Goal: Check status

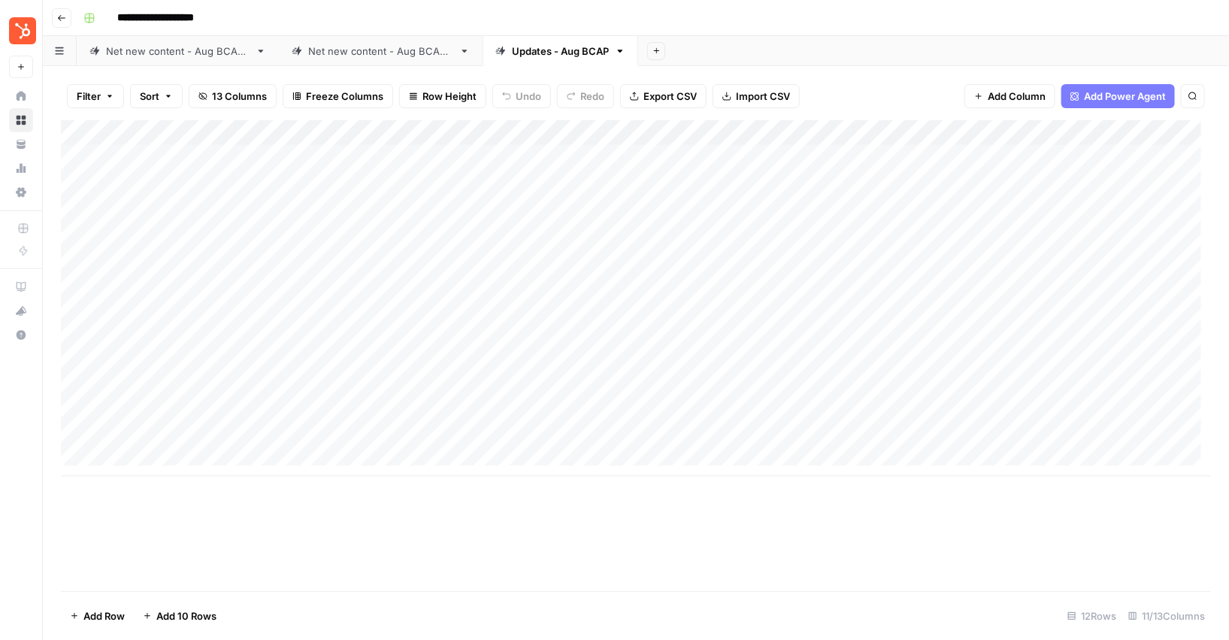
click at [709, 135] on div "Add Column" at bounding box center [636, 298] width 1150 height 356
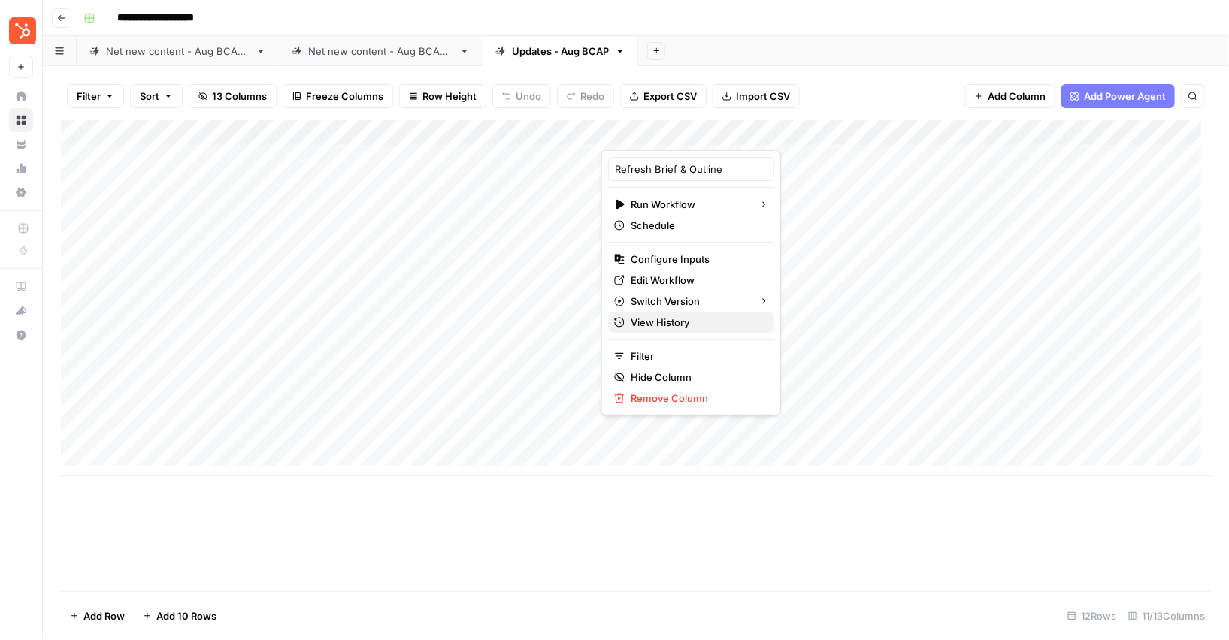
click at [653, 323] on span "View History" at bounding box center [697, 322] width 132 height 15
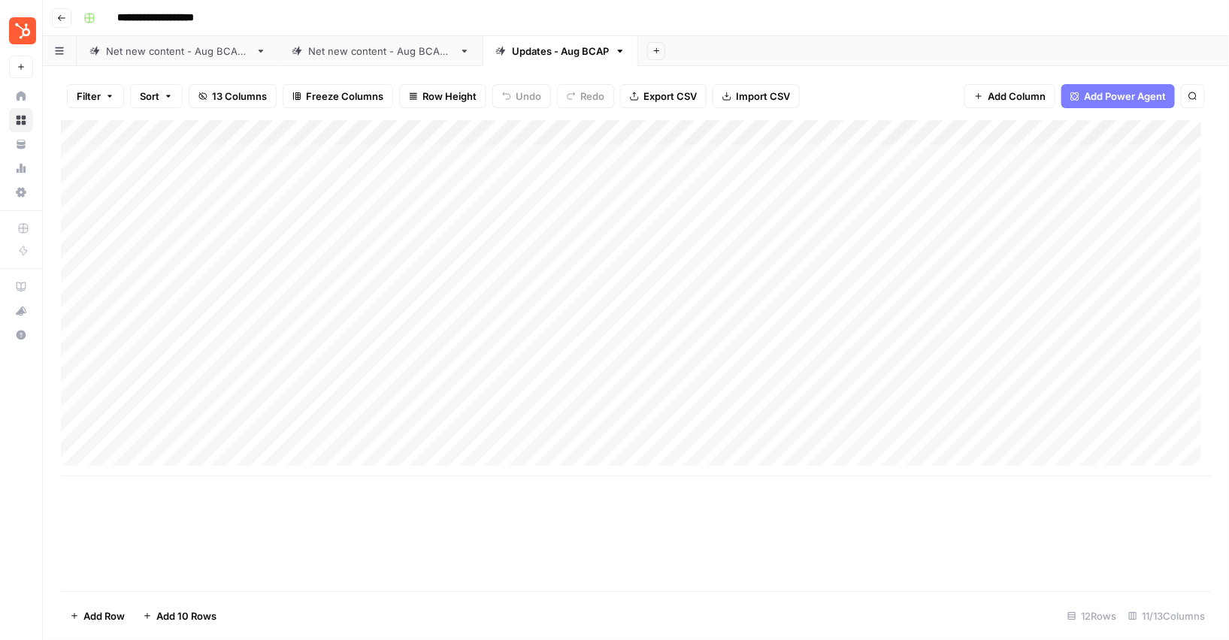
click at [411, 53] on div "Net new content - Aug BCAP 2" at bounding box center [380, 51] width 145 height 15
click at [819, 133] on div "Add Column" at bounding box center [636, 355] width 1150 height 471
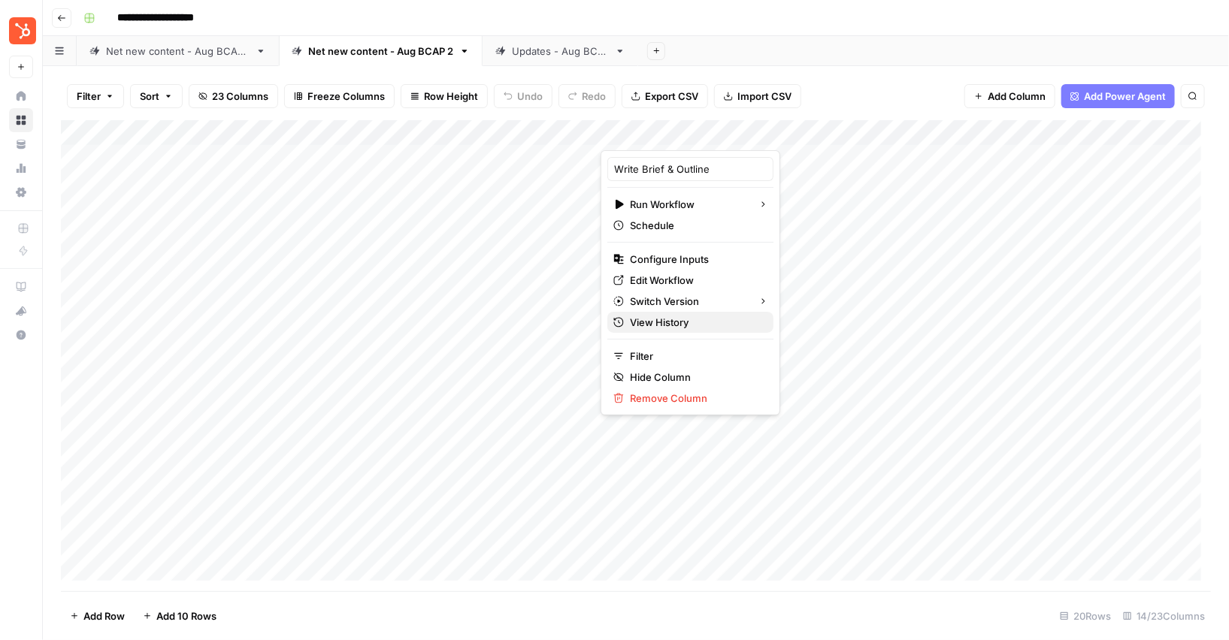
click at [658, 318] on span "View History" at bounding box center [696, 322] width 132 height 15
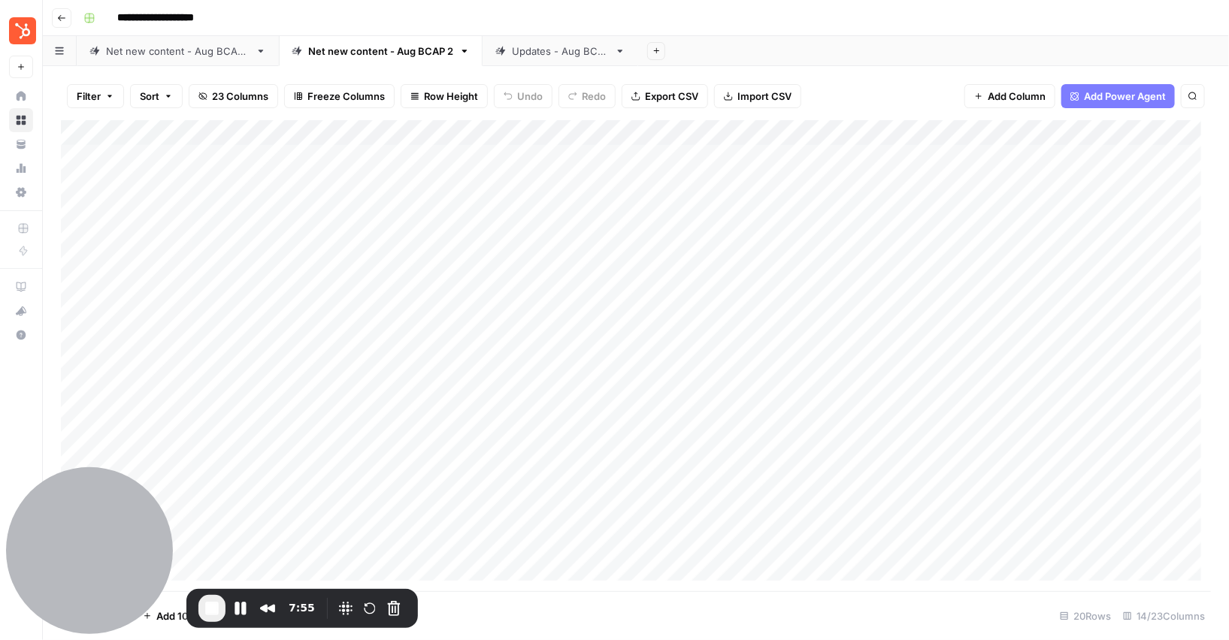
click at [821, 134] on div "Add Column" at bounding box center [636, 355] width 1150 height 471
